Goal: Task Accomplishment & Management: Complete application form

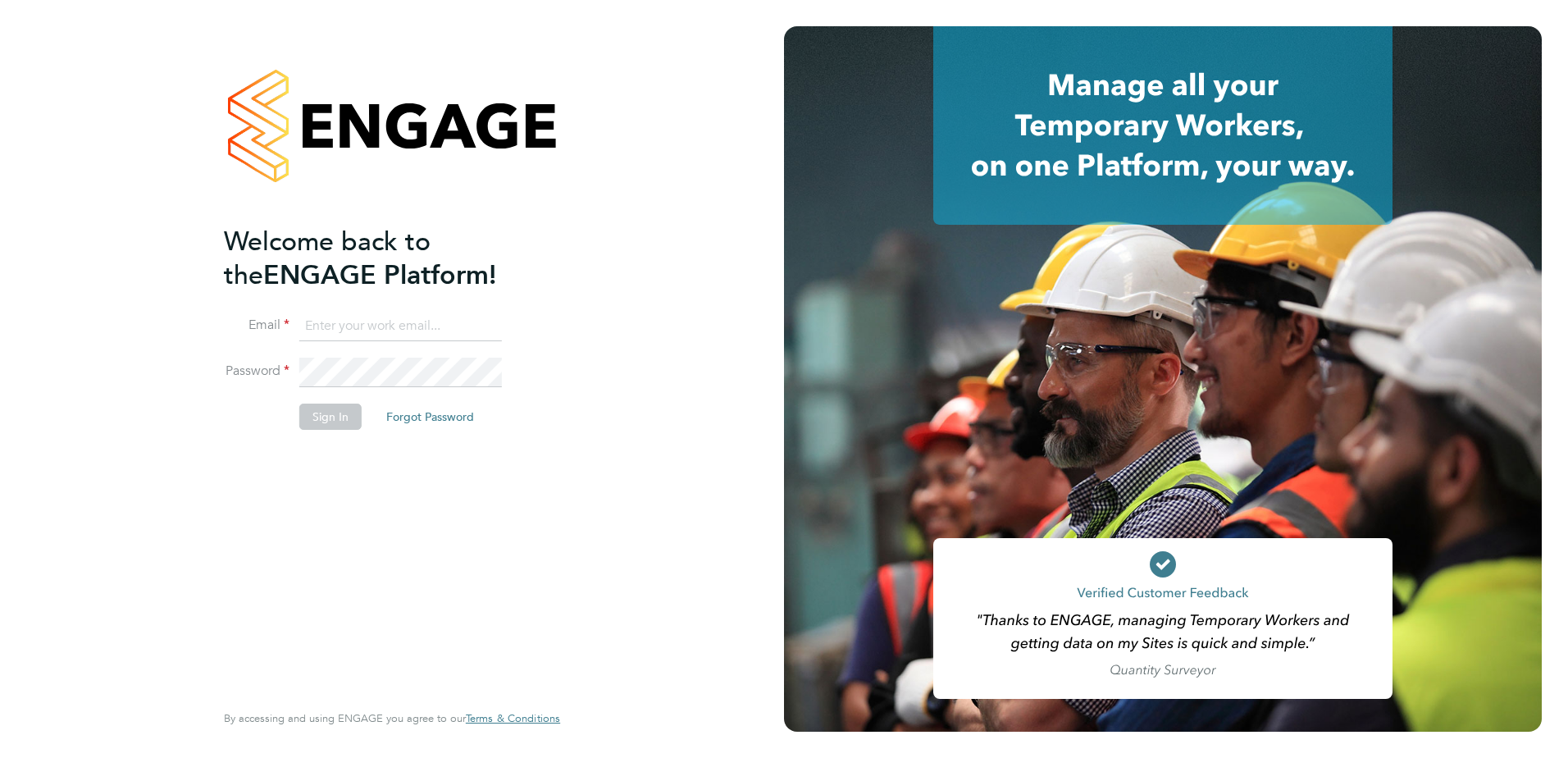
type input "nick.wilcock@vistry.co.uk"
click at [324, 418] on button "Sign In" at bounding box center [330, 417] width 63 height 26
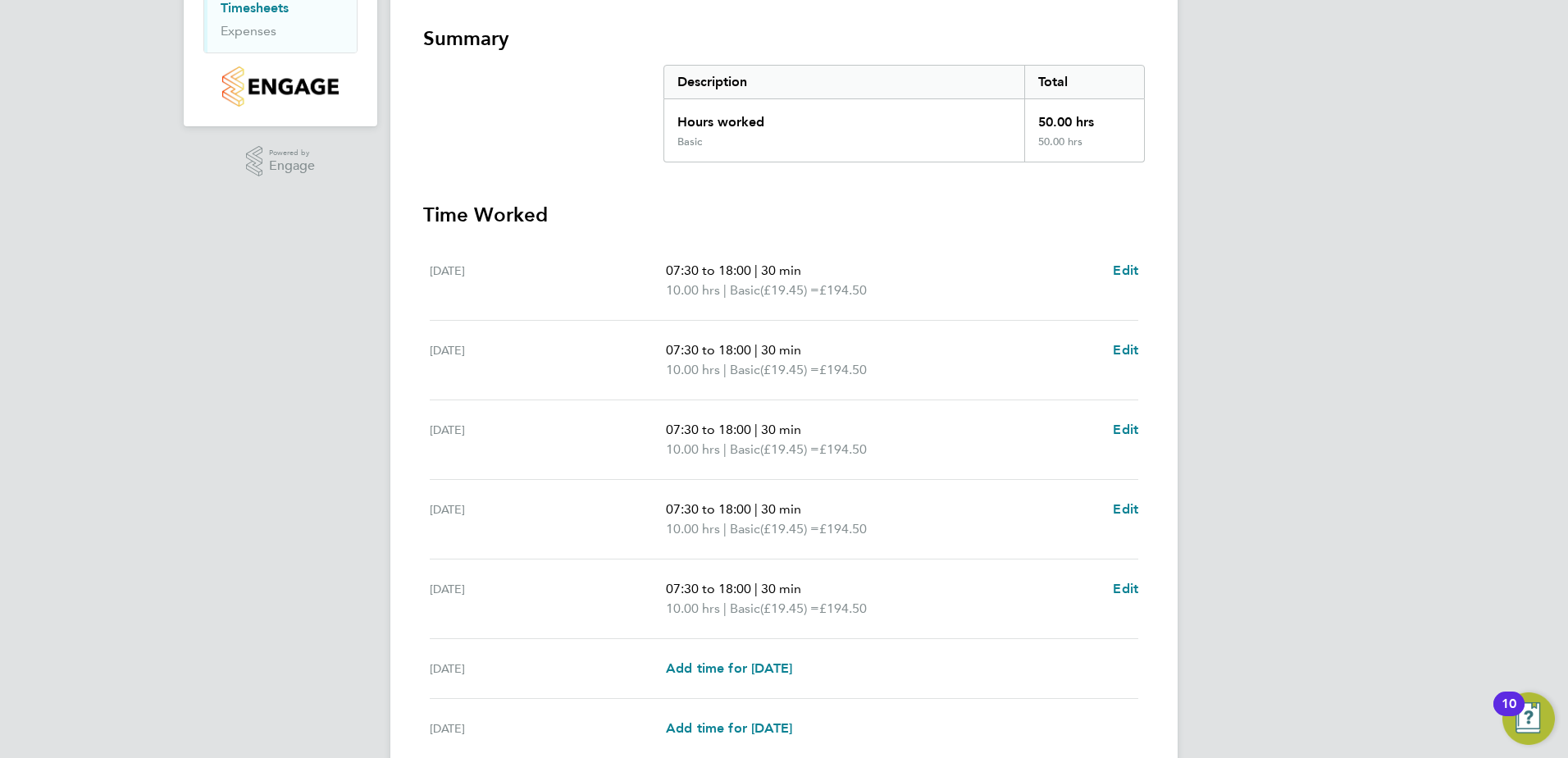
scroll to position [255, 0]
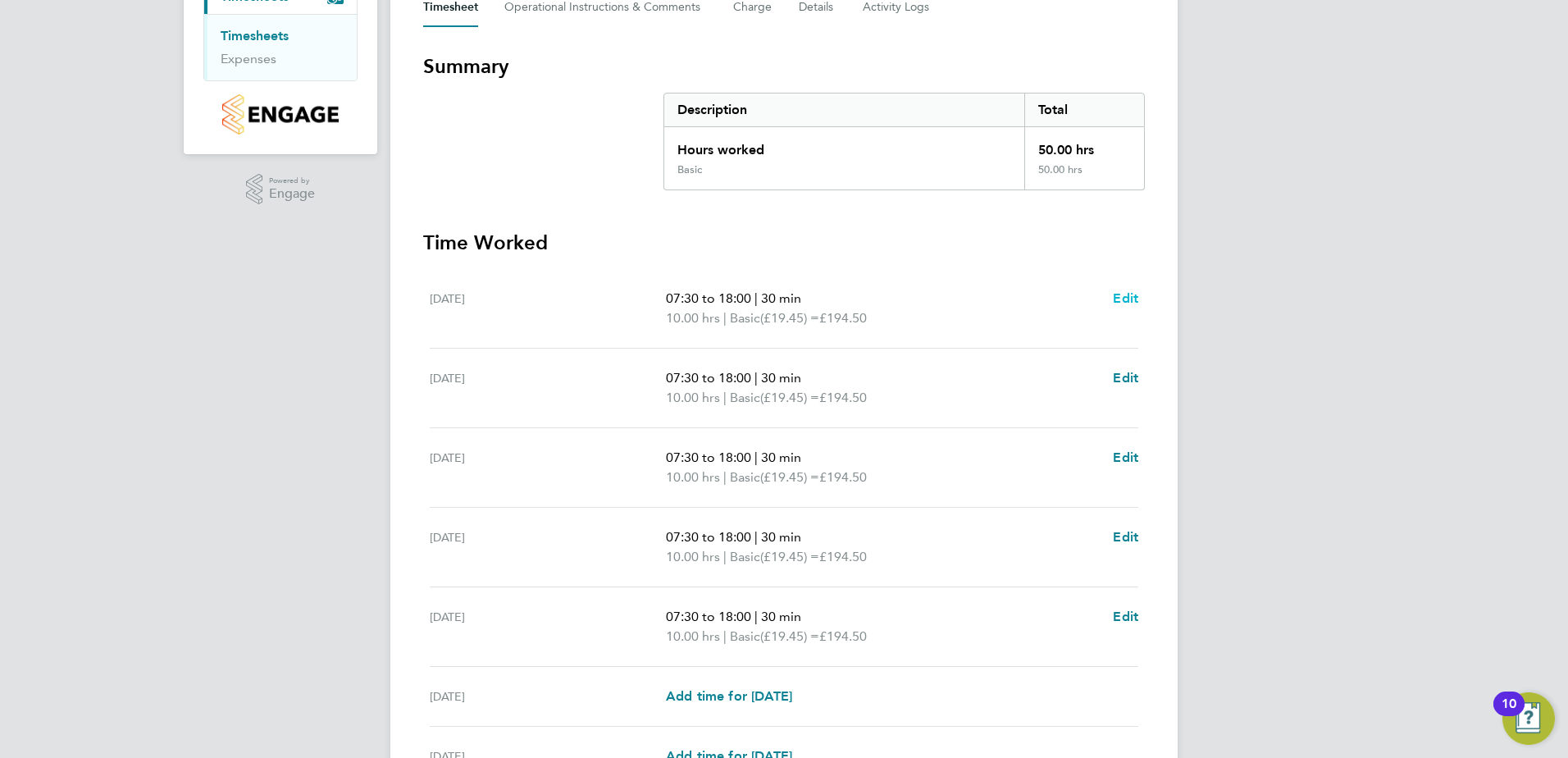
click at [1118, 297] on span "Edit" at bounding box center [1125, 297] width 26 height 16
select select "30"
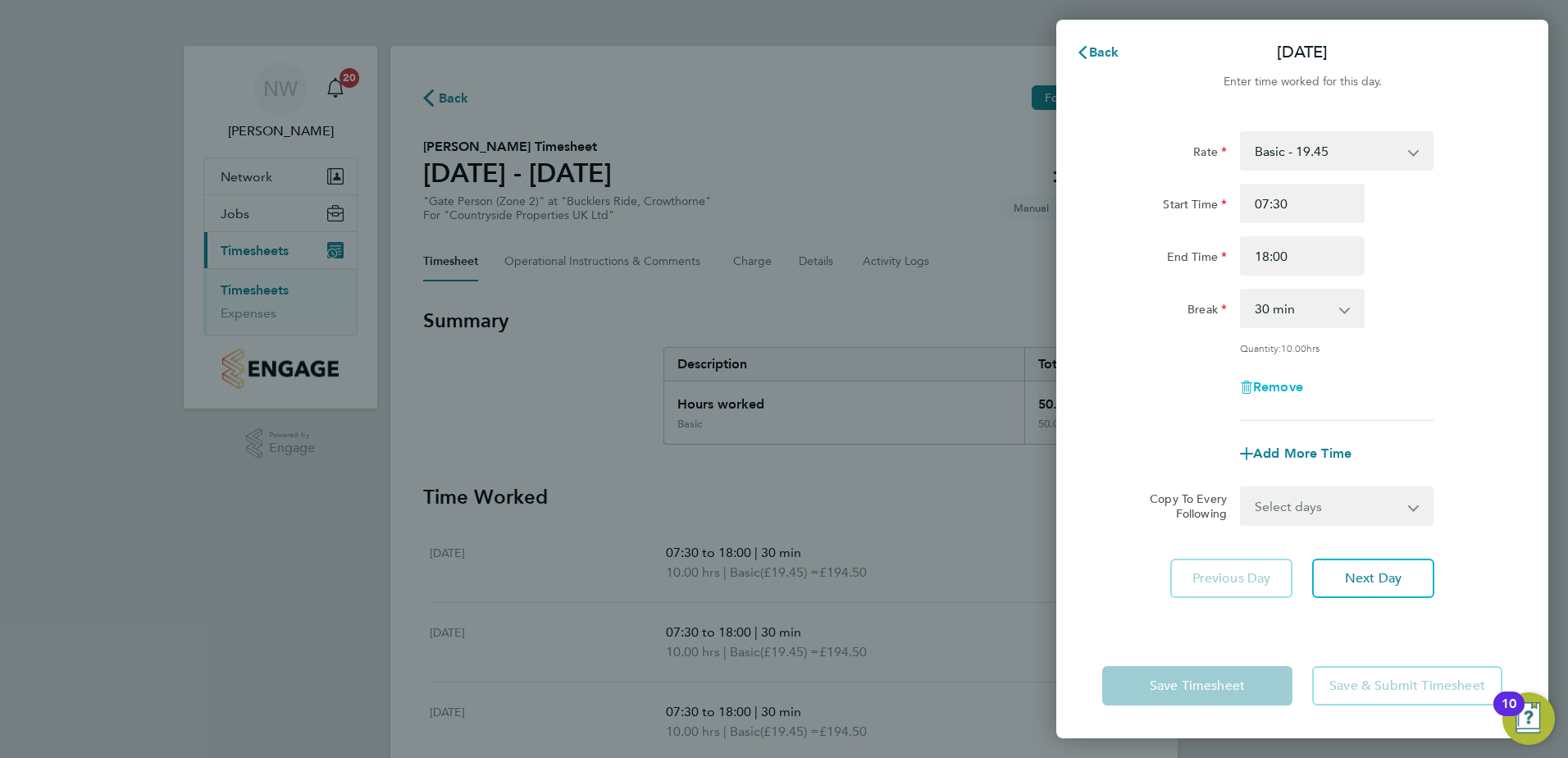
click at [1269, 384] on span "Remove" at bounding box center [1277, 386] width 50 height 16
select select "null"
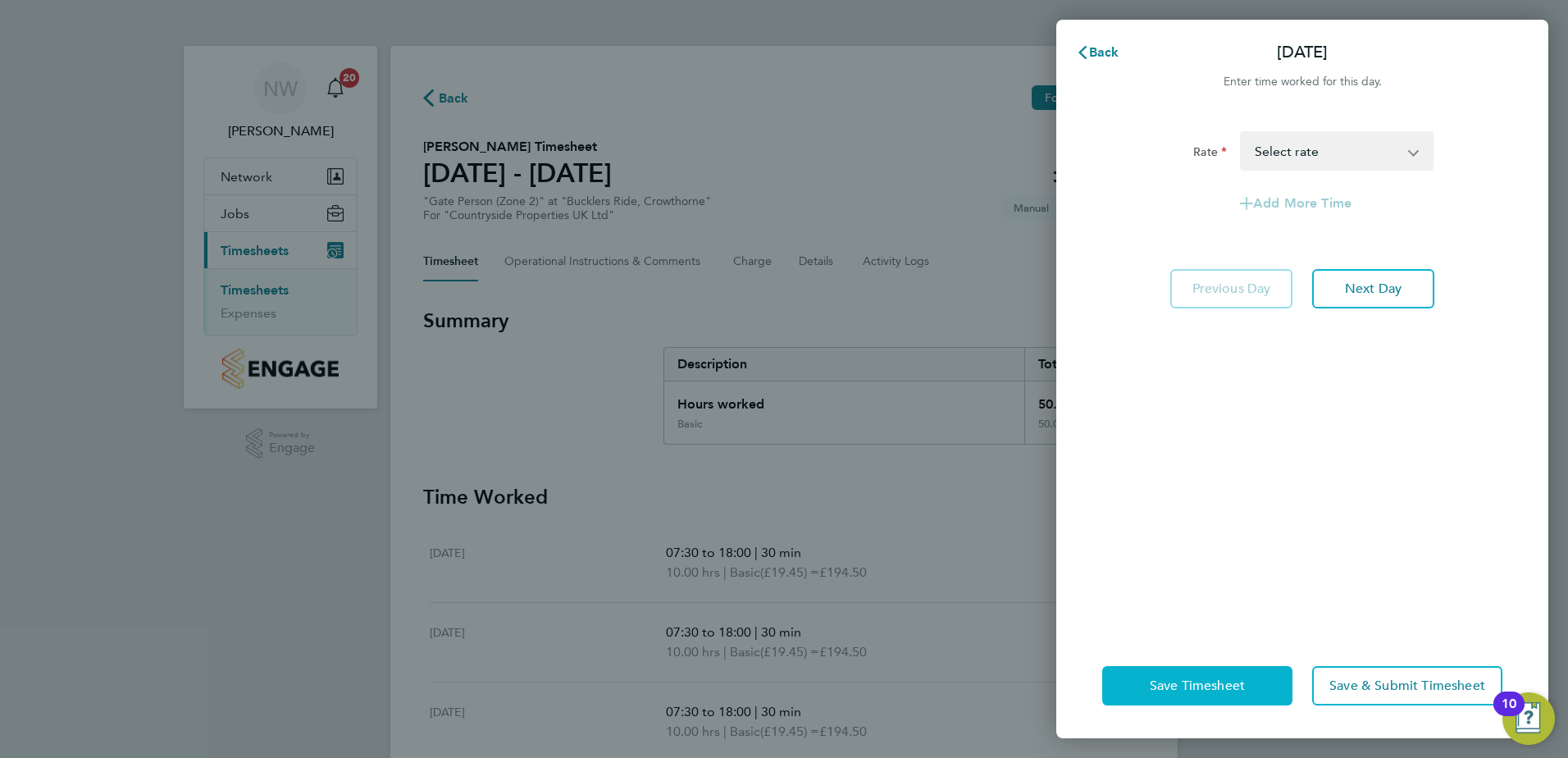
click at [1188, 669] on button "Save Timesheet" at bounding box center [1197, 685] width 190 height 40
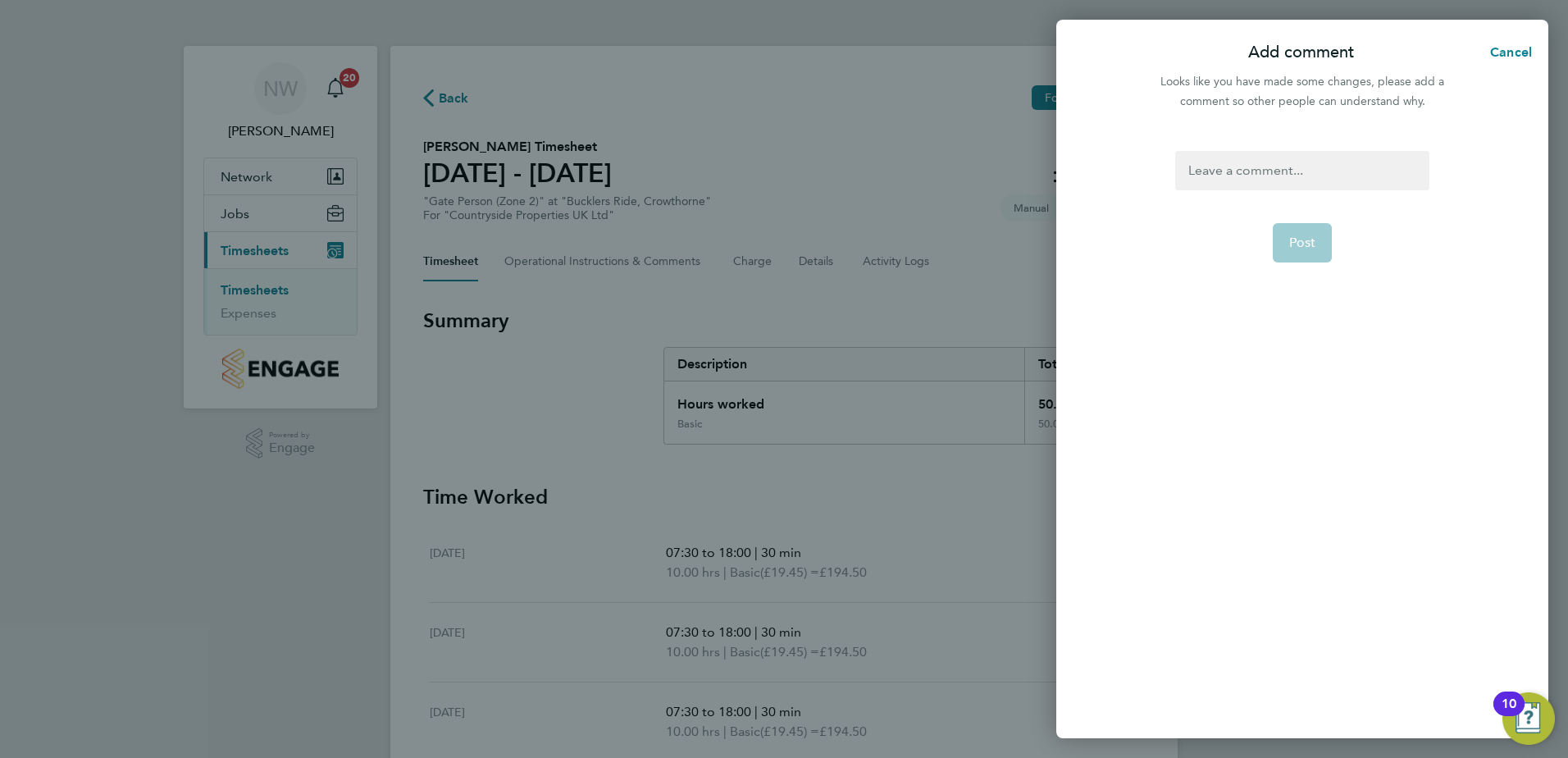
click at [1230, 168] on div at bounding box center [1302, 171] width 254 height 40
click at [1304, 250] on span "Post" at bounding box center [1302, 243] width 27 height 16
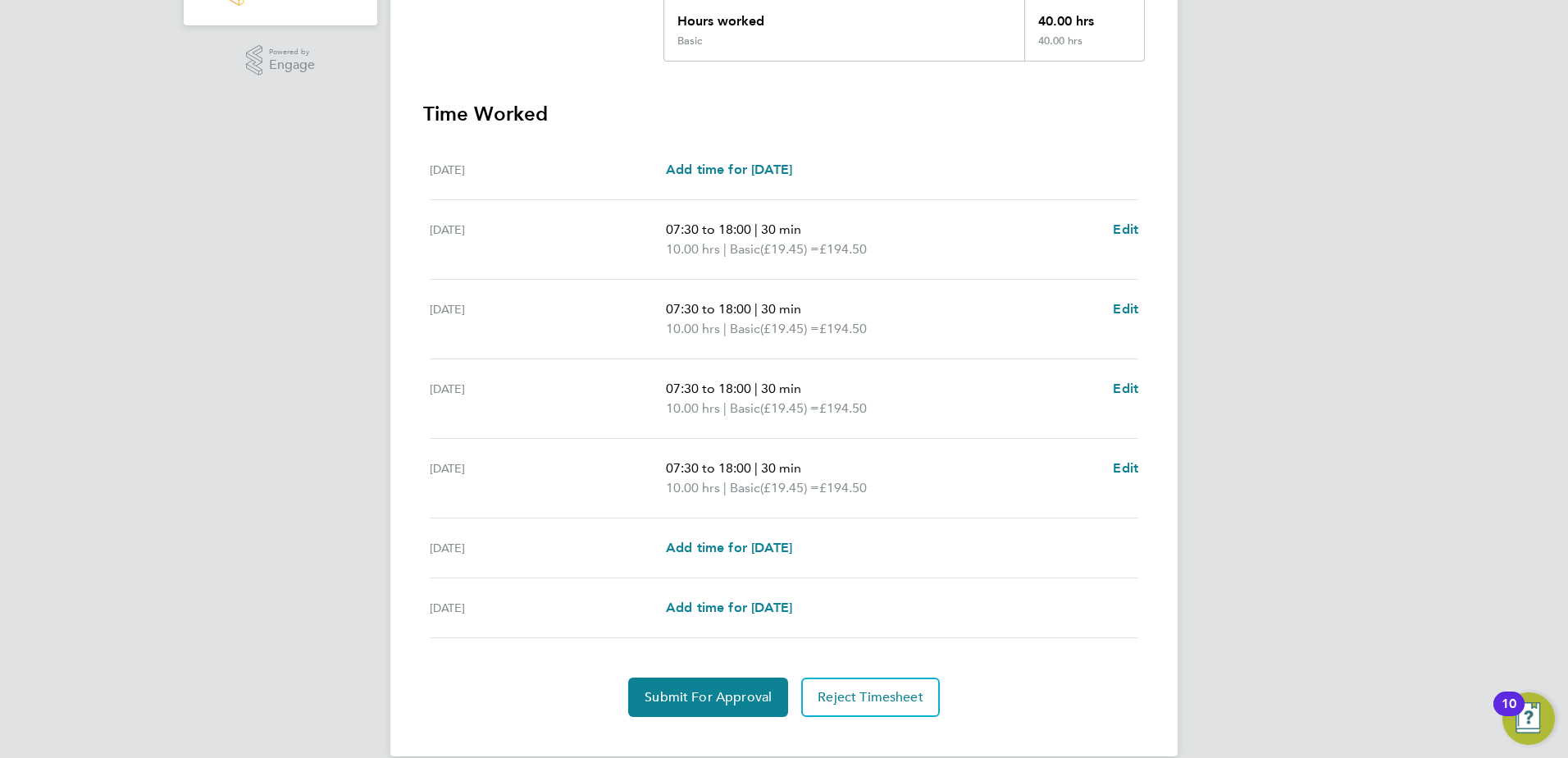
scroll to position [408, 0]
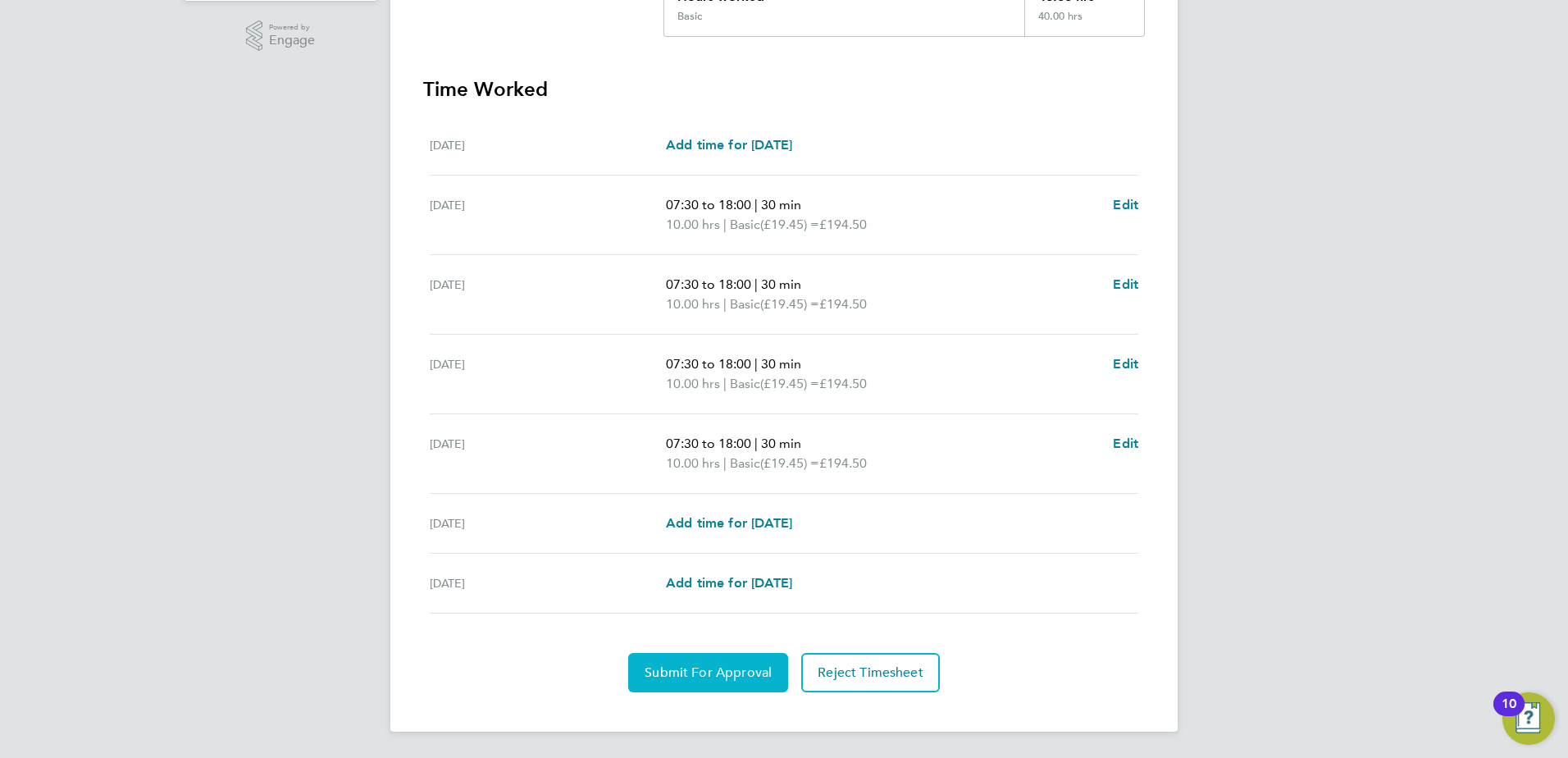
click at [696, 665] on span "Submit For Approval" at bounding box center [708, 673] width 127 height 16
click at [705, 679] on span "Approve Timesheet" at bounding box center [708, 673] width 120 height 16
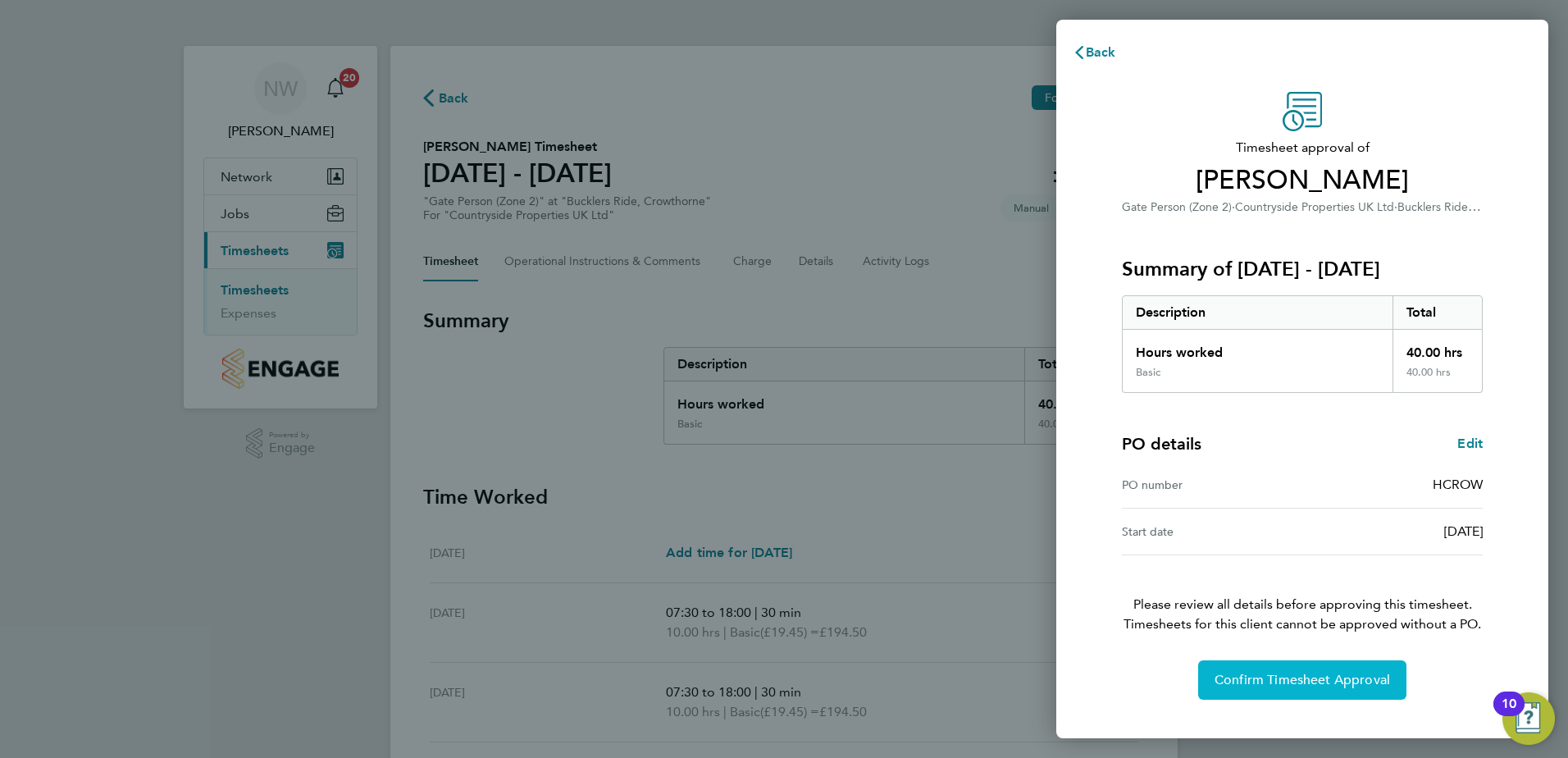
click at [1231, 676] on span "Confirm Timesheet Approval" at bounding box center [1302, 680] width 175 height 16
